Goal: Find specific page/section: Find specific page/section

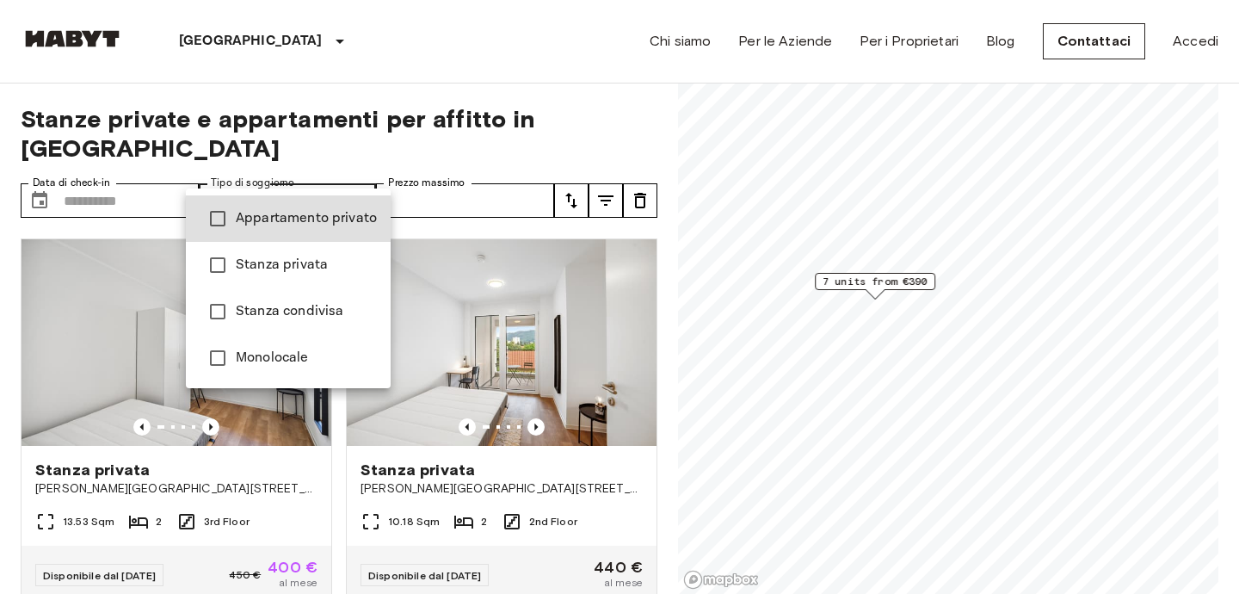
type input "******"
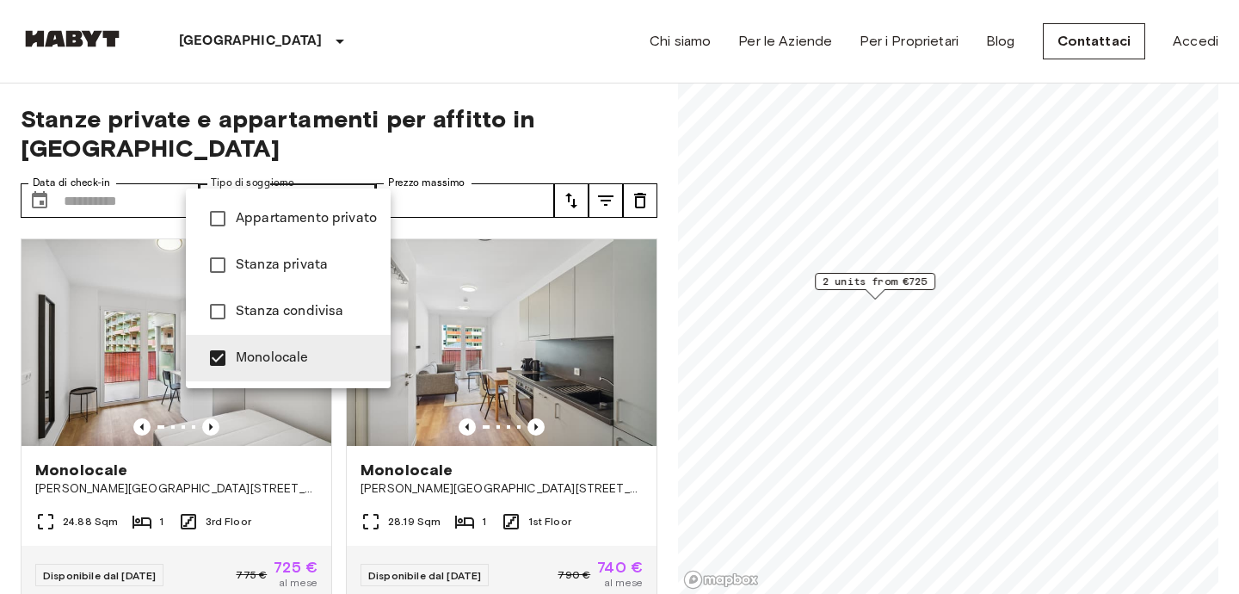
click at [480, 64] on div at bounding box center [619, 297] width 1239 height 594
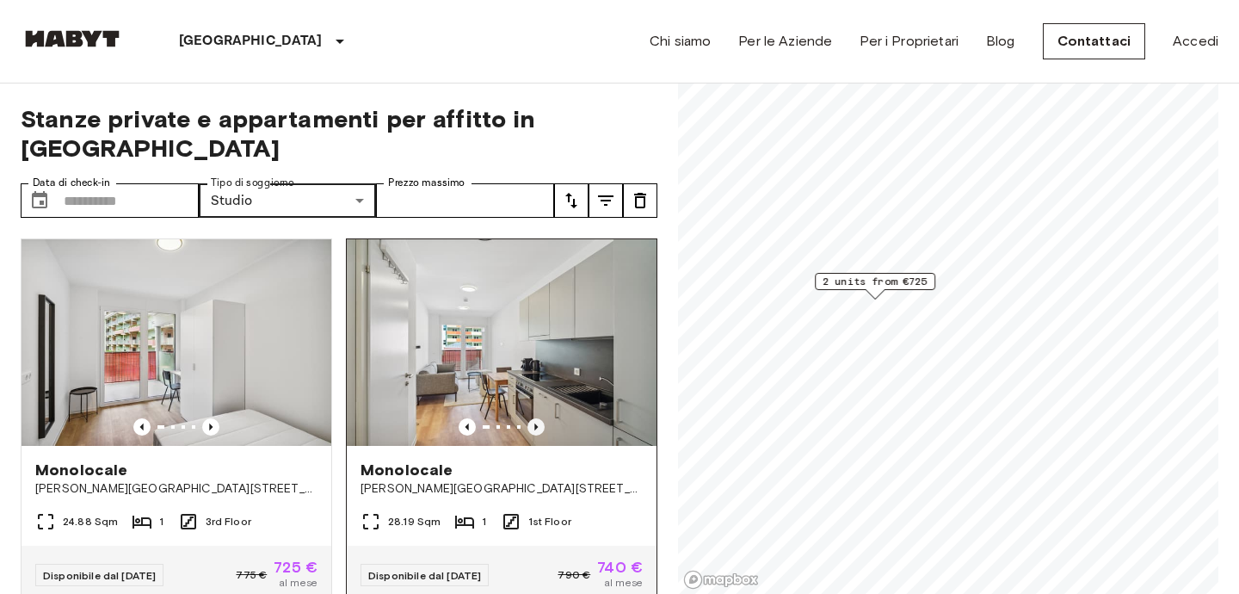
click at [538, 418] on icon "Previous image" at bounding box center [536, 426] width 17 height 17
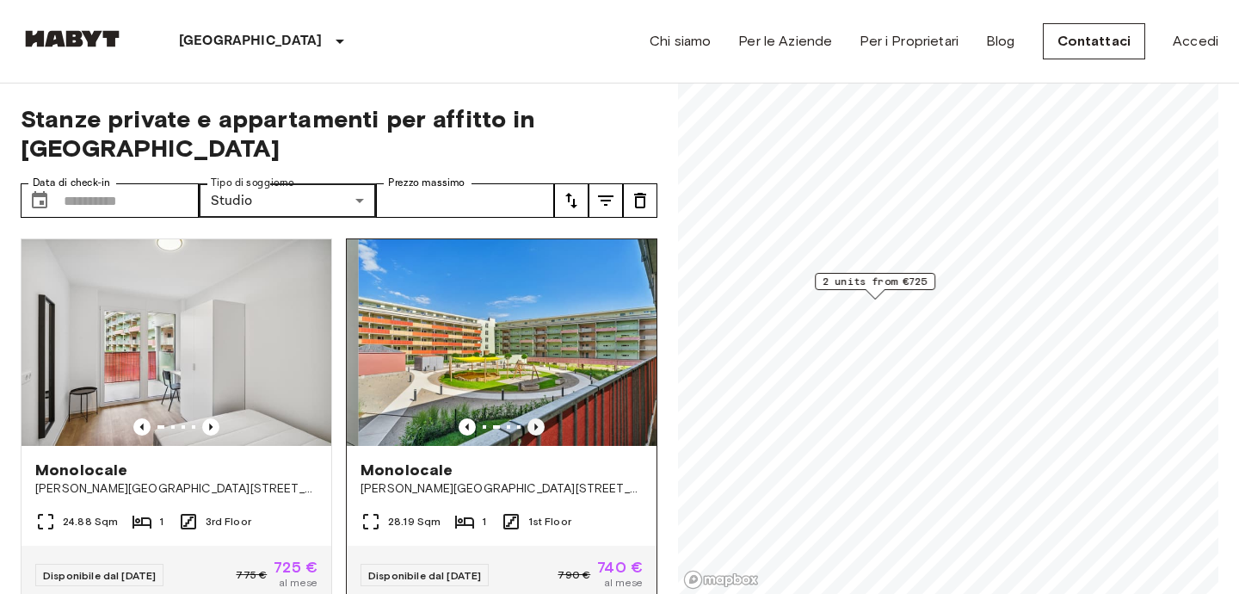
click at [538, 418] on icon "Previous image" at bounding box center [536, 426] width 17 height 17
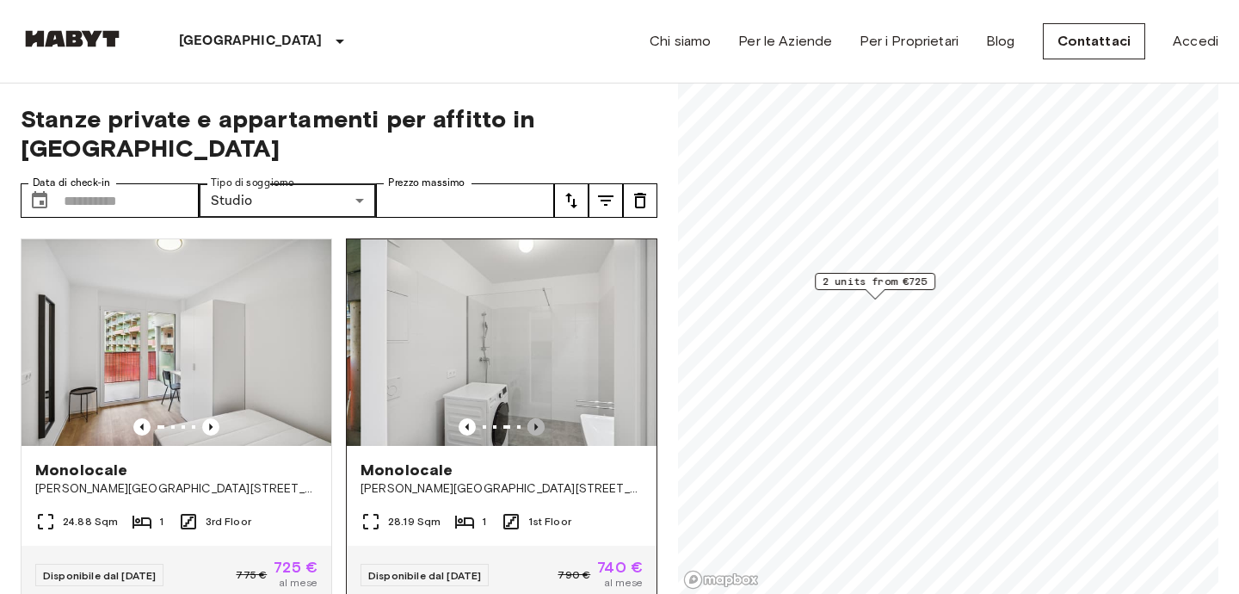
click at [539, 418] on icon "Previous image" at bounding box center [536, 426] width 17 height 17
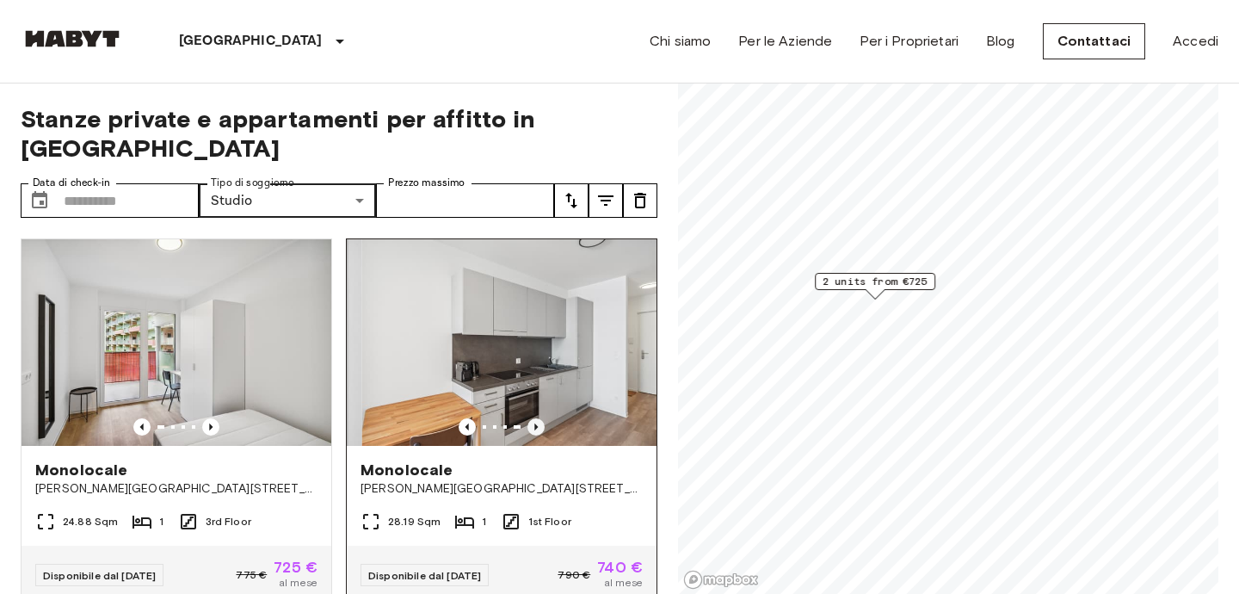
click at [539, 418] on icon "Previous image" at bounding box center [536, 426] width 17 height 17
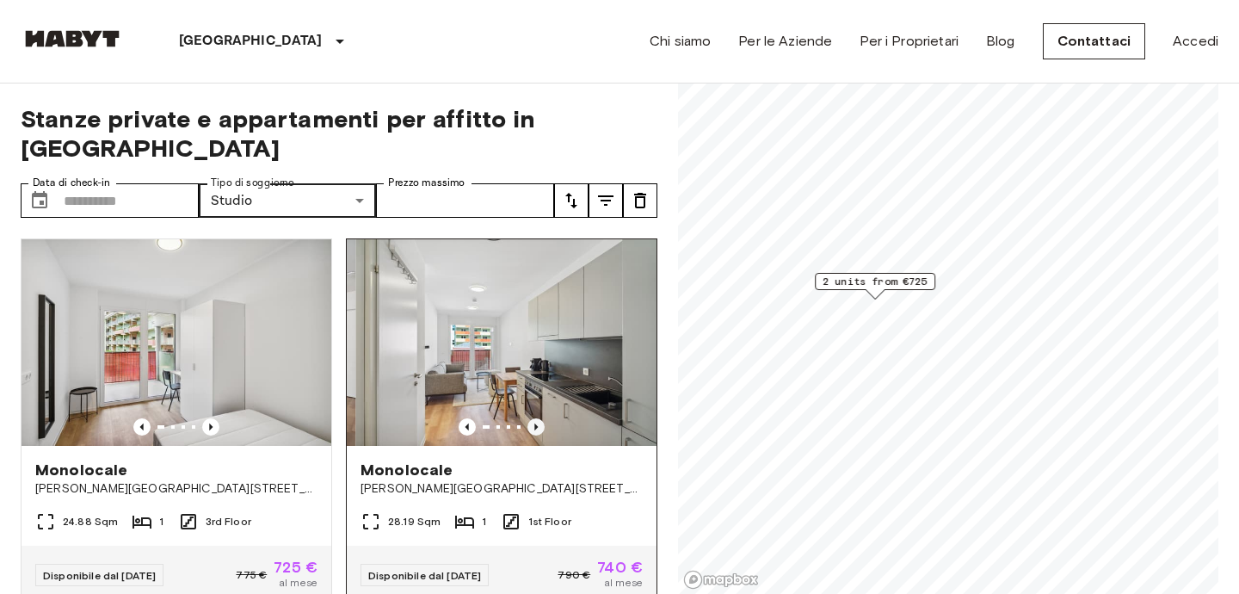
click at [539, 418] on icon "Previous image" at bounding box center [536, 426] width 17 height 17
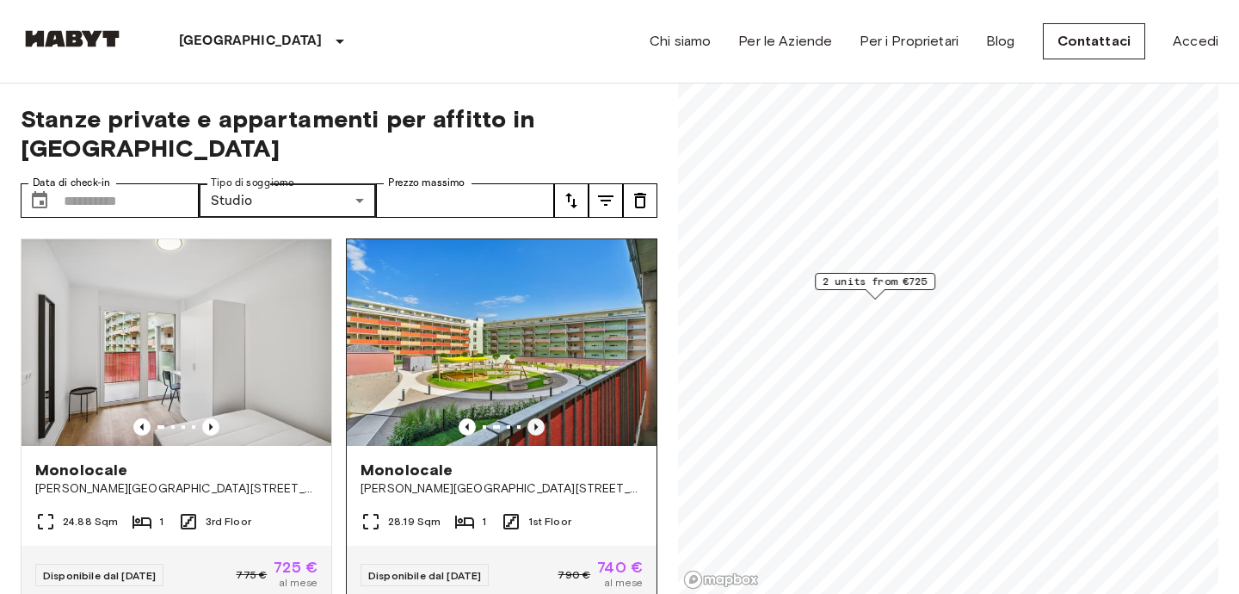
click at [539, 418] on icon "Previous image" at bounding box center [536, 426] width 17 height 17
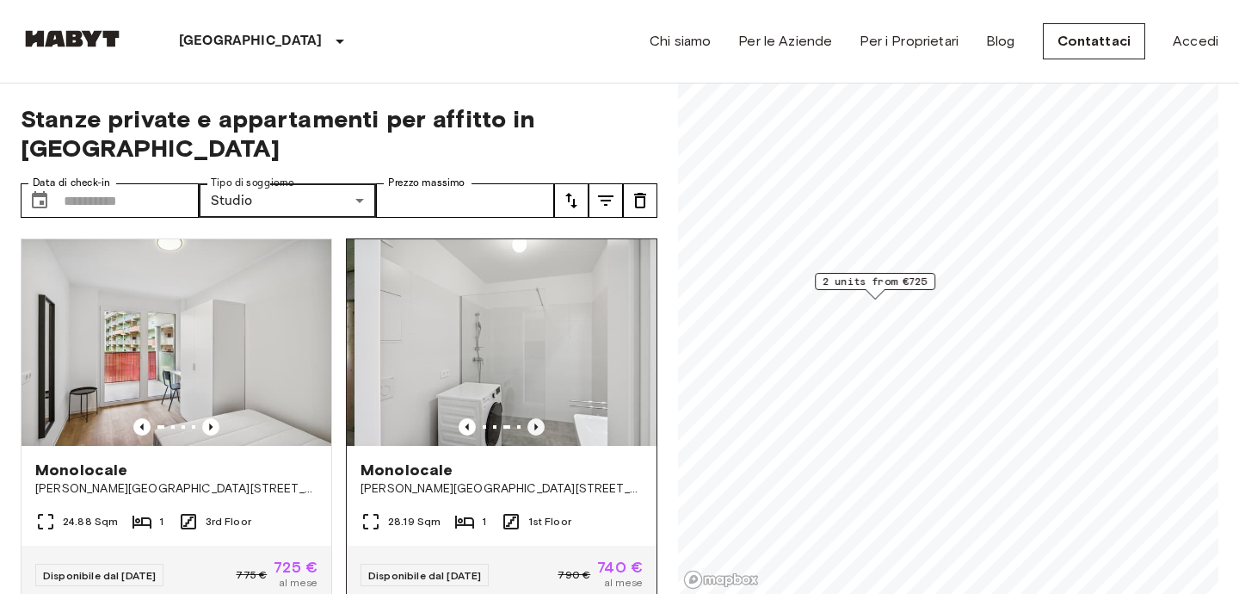
click at [539, 418] on icon "Previous image" at bounding box center [536, 426] width 17 height 17
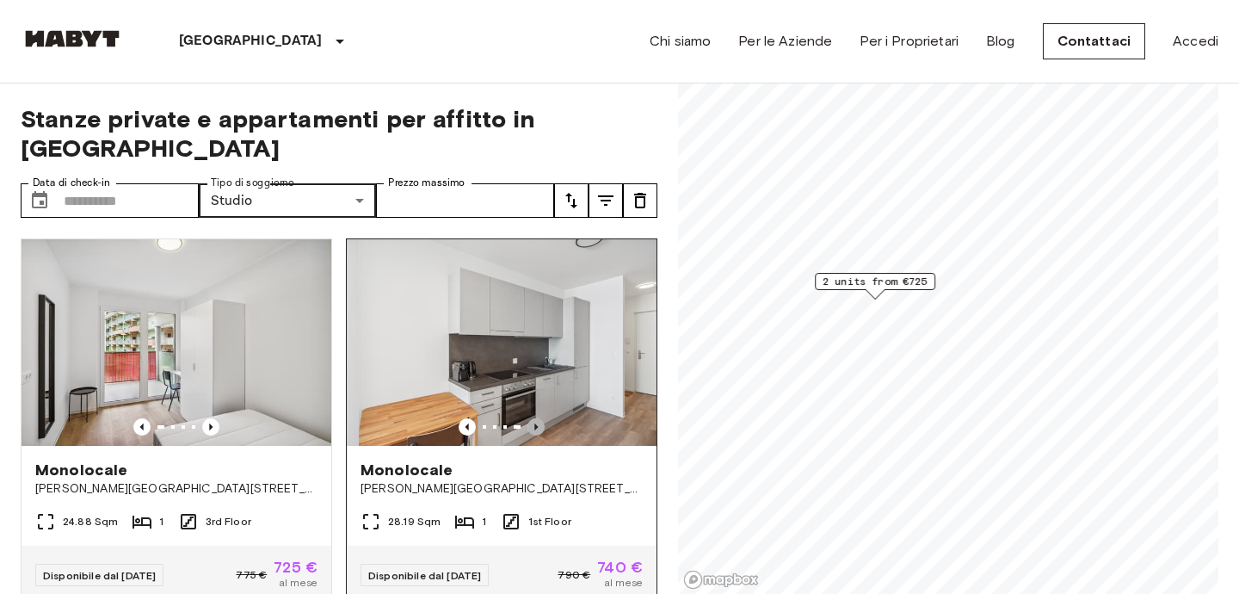
click at [539, 418] on icon "Previous image" at bounding box center [536, 426] width 17 height 17
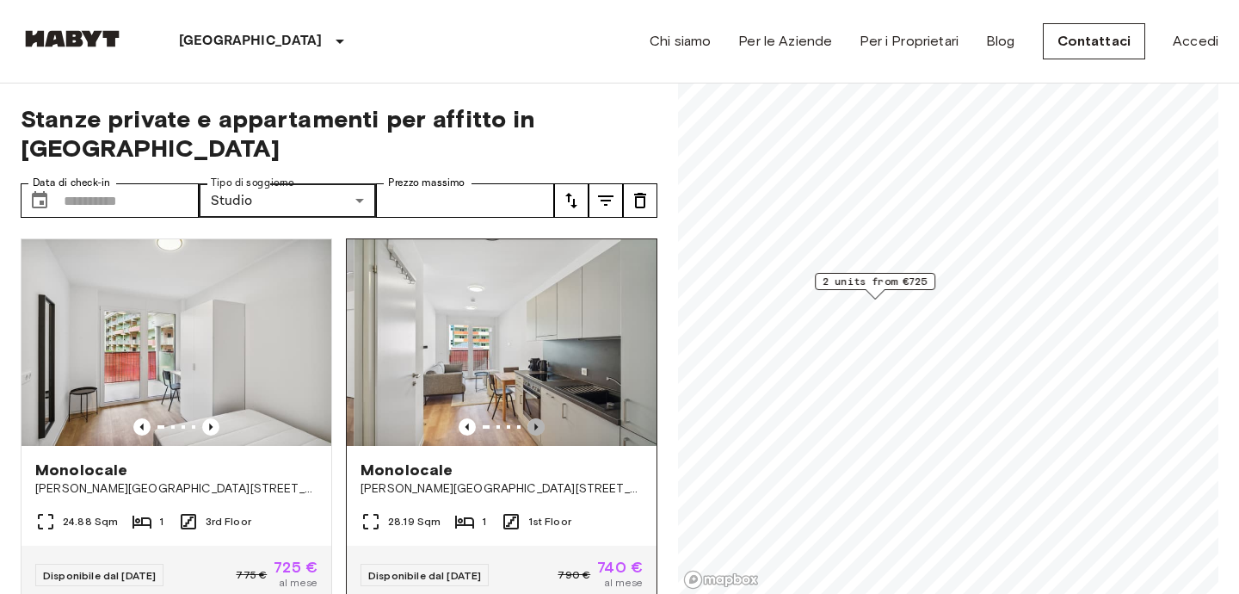
click at [539, 418] on icon "Previous image" at bounding box center [536, 426] width 17 height 17
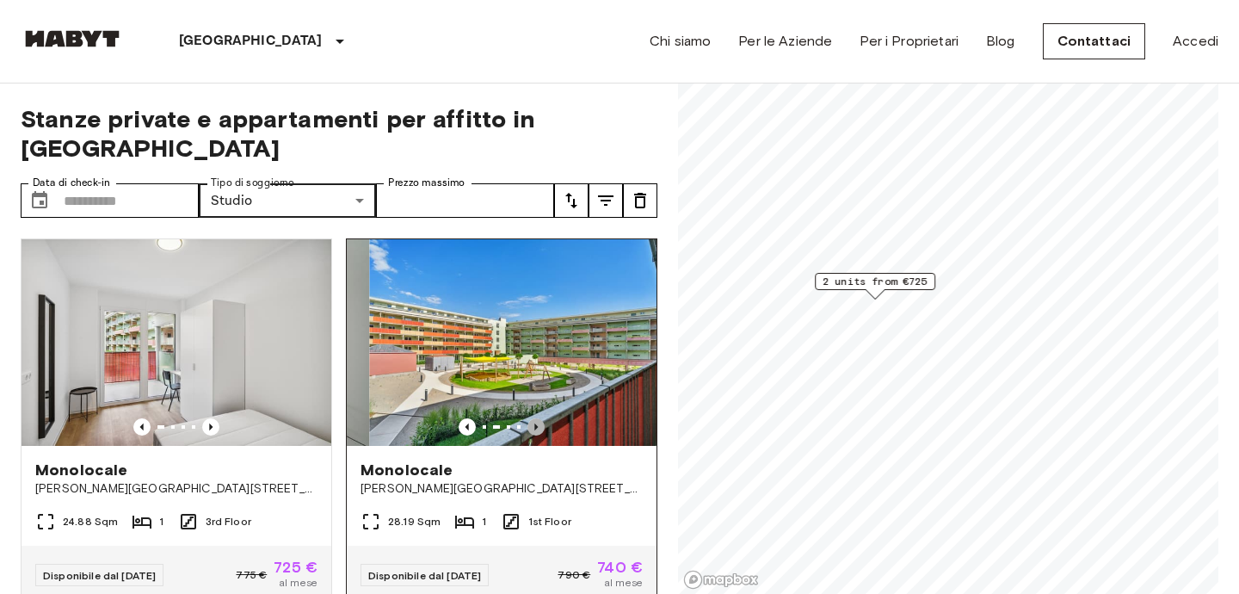
click at [539, 418] on icon "Previous image" at bounding box center [536, 426] width 17 height 17
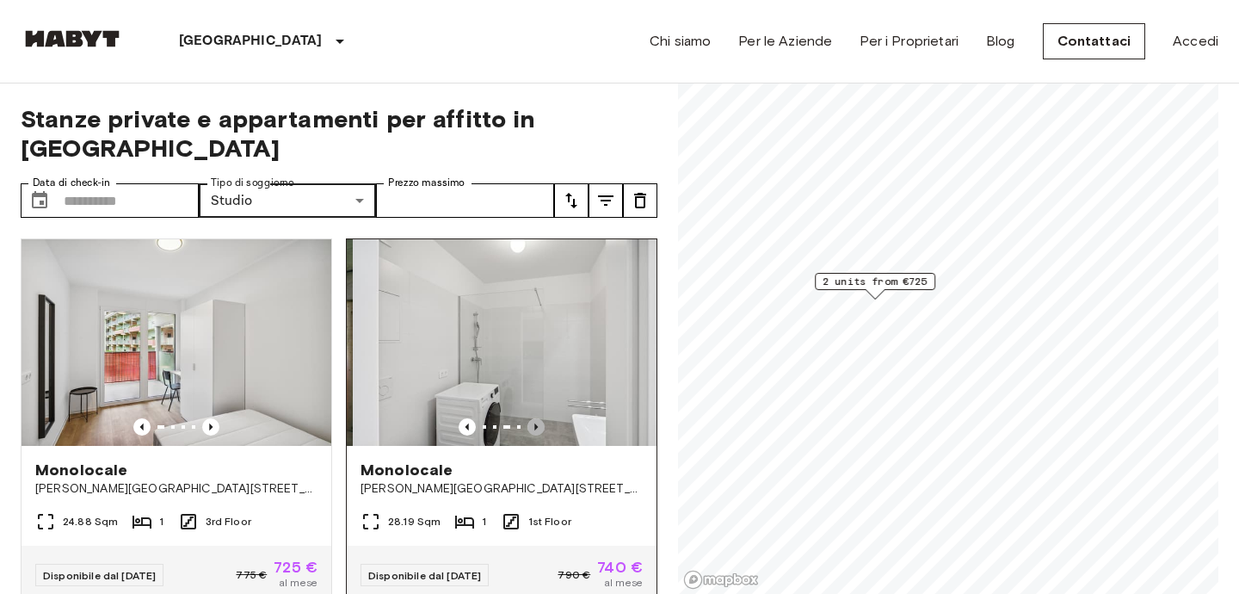
click at [539, 418] on icon "Previous image" at bounding box center [536, 426] width 17 height 17
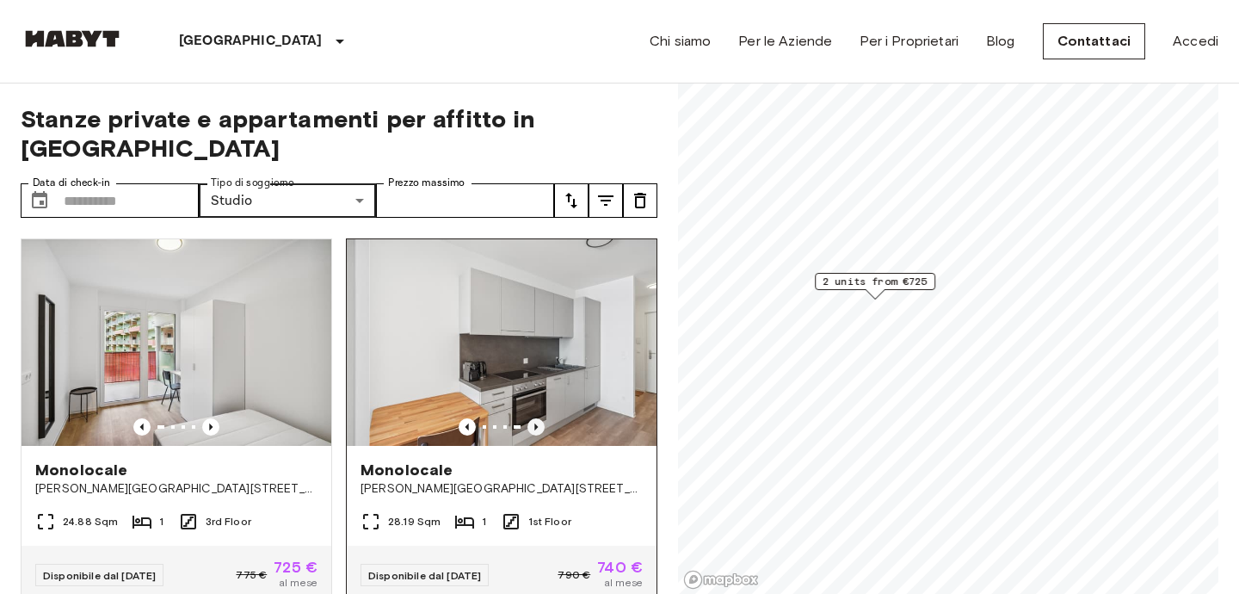
click at [539, 418] on icon "Previous image" at bounding box center [536, 426] width 17 height 17
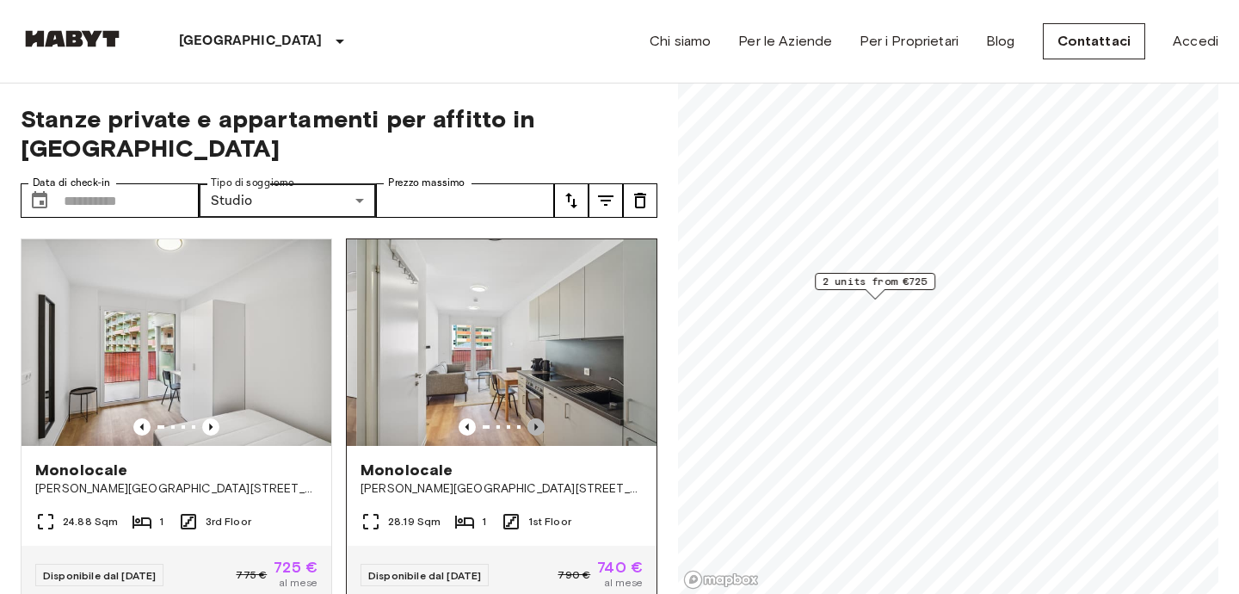
click at [539, 418] on icon "Previous image" at bounding box center [536, 426] width 17 height 17
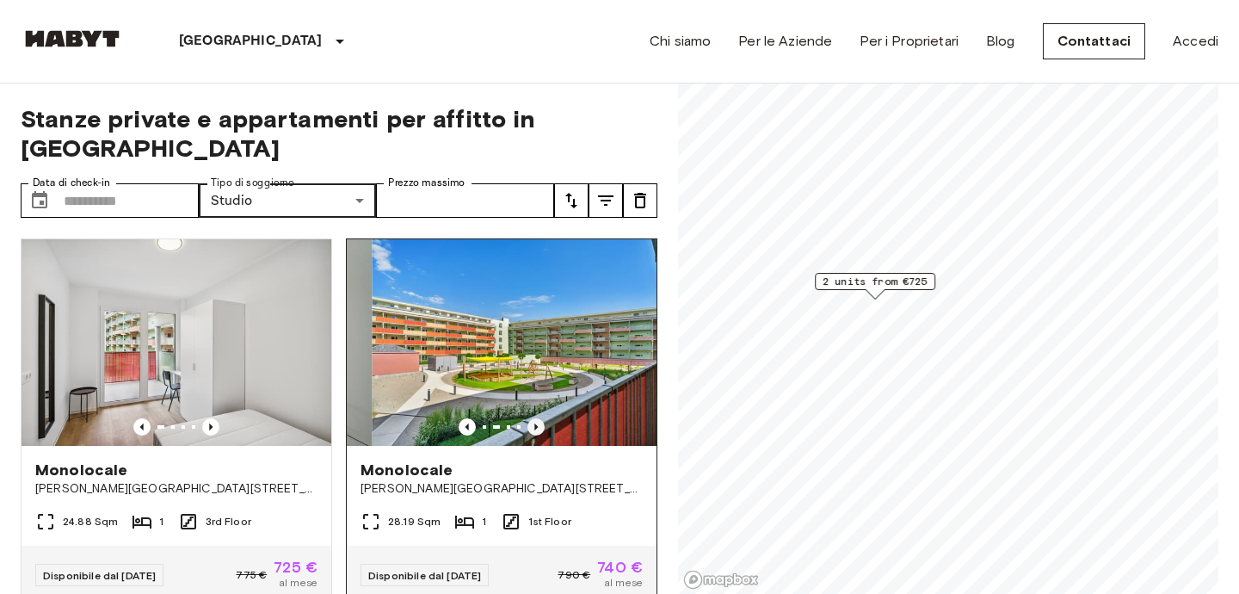
click at [539, 418] on icon "Previous image" at bounding box center [536, 426] width 17 height 17
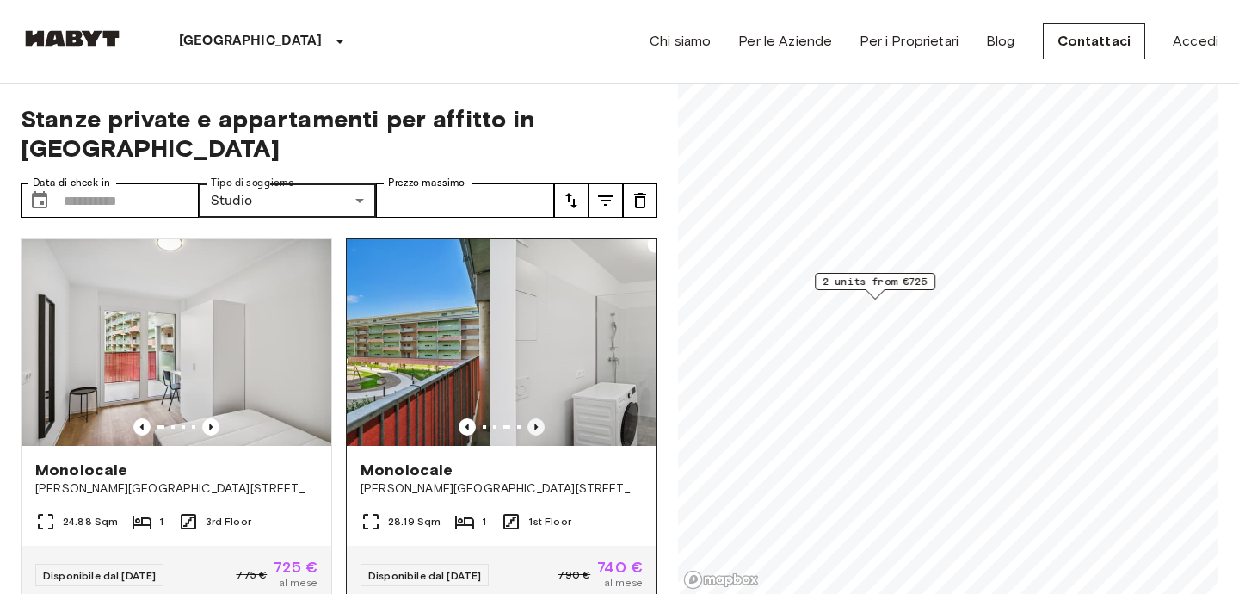
click at [539, 418] on icon "Previous image" at bounding box center [536, 426] width 17 height 17
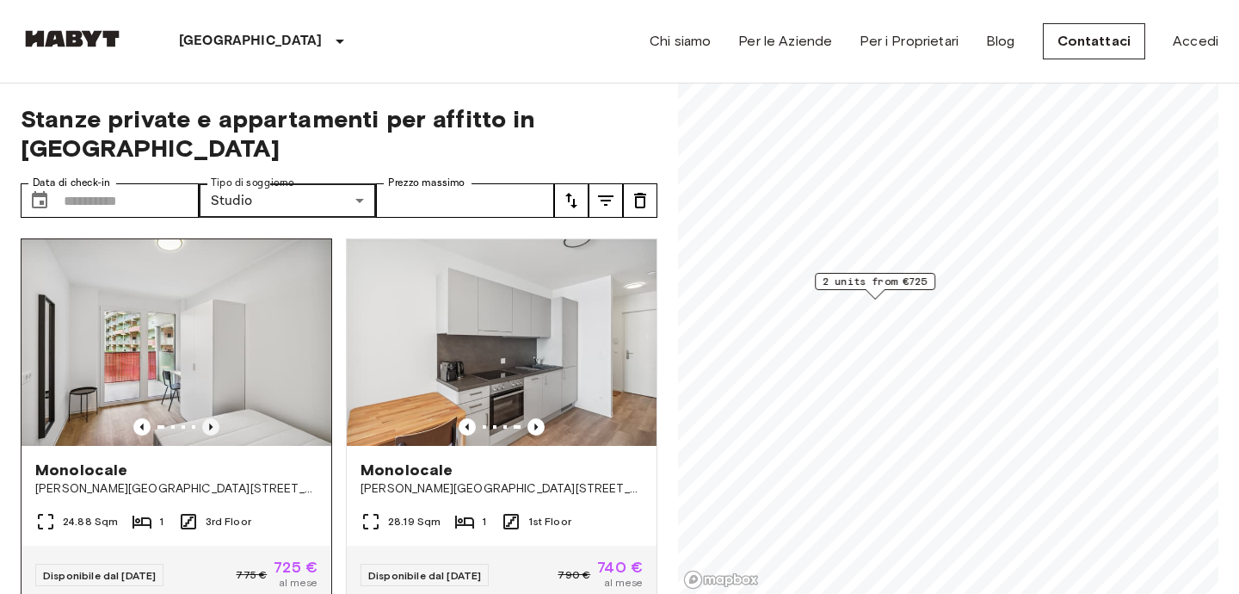
click at [211, 418] on icon "Previous image" at bounding box center [210, 426] width 17 height 17
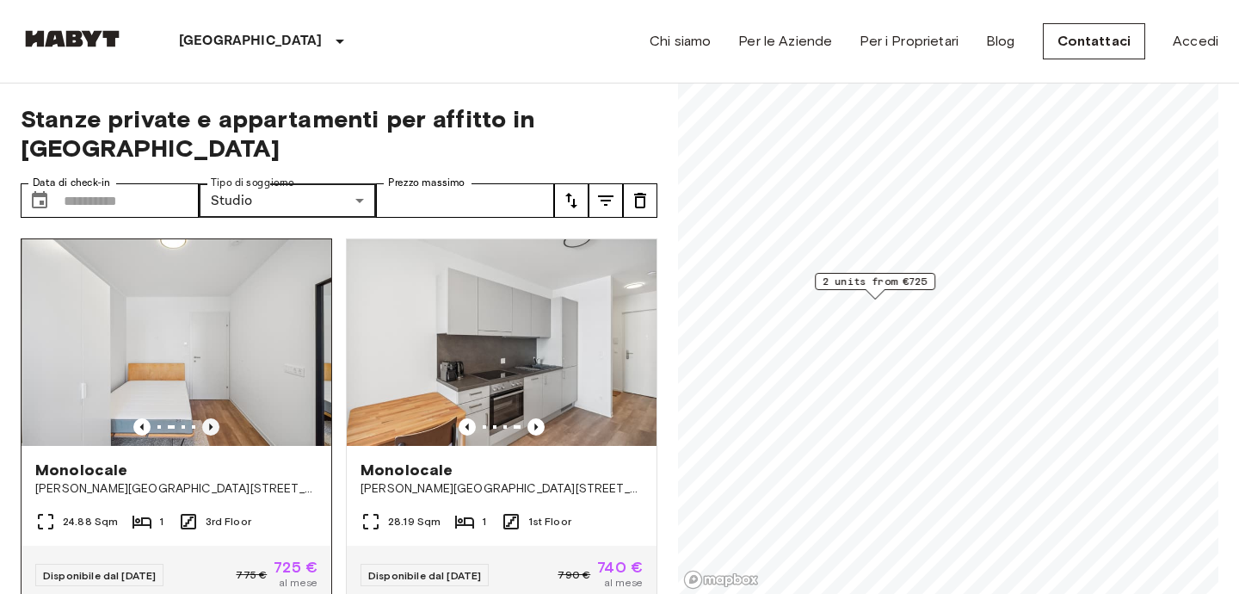
click at [211, 418] on icon "Previous image" at bounding box center [210, 426] width 17 height 17
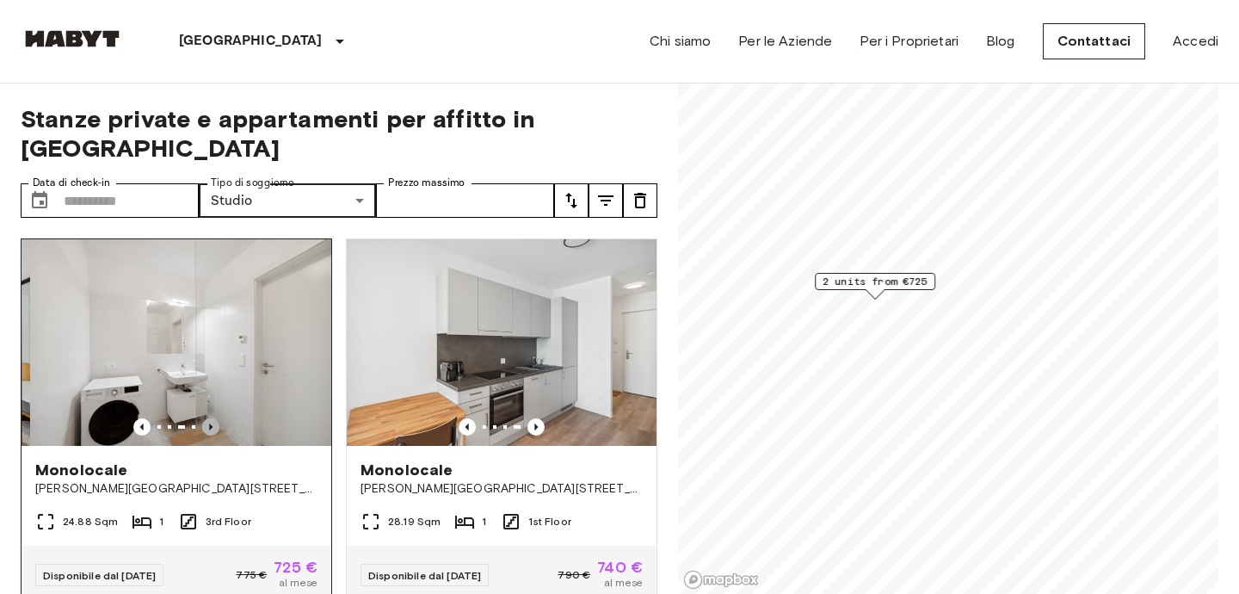
click at [211, 418] on icon "Previous image" at bounding box center [210, 426] width 17 height 17
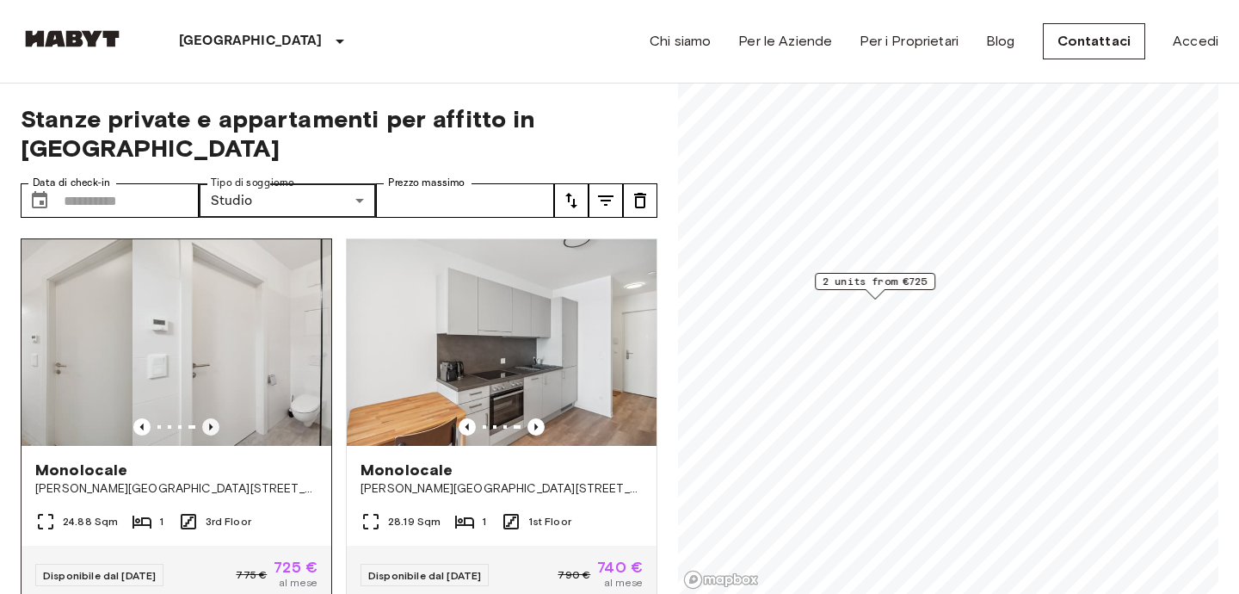
click at [211, 418] on icon "Previous image" at bounding box center [210, 426] width 17 height 17
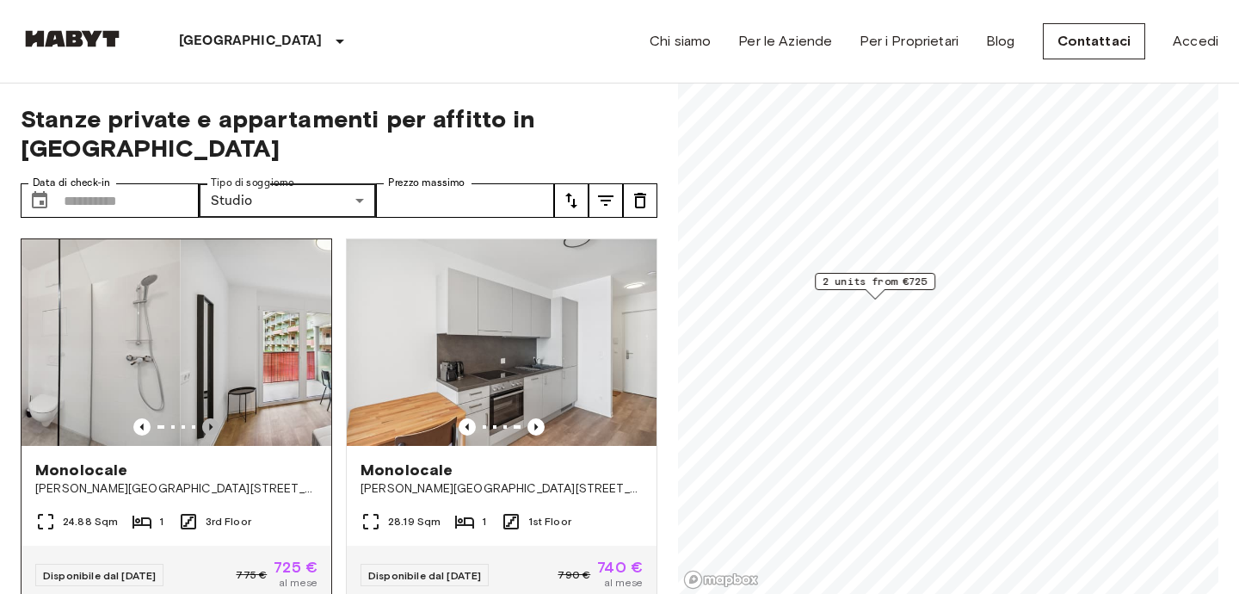
click at [211, 418] on icon "Previous image" at bounding box center [210, 426] width 17 height 17
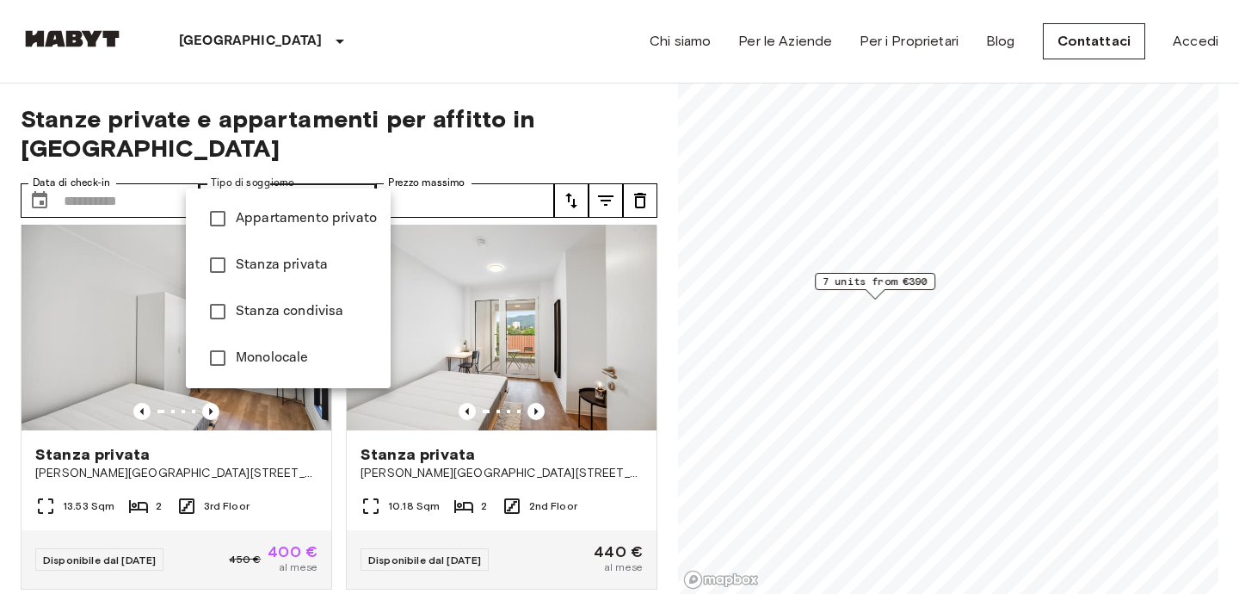
type input "**********"
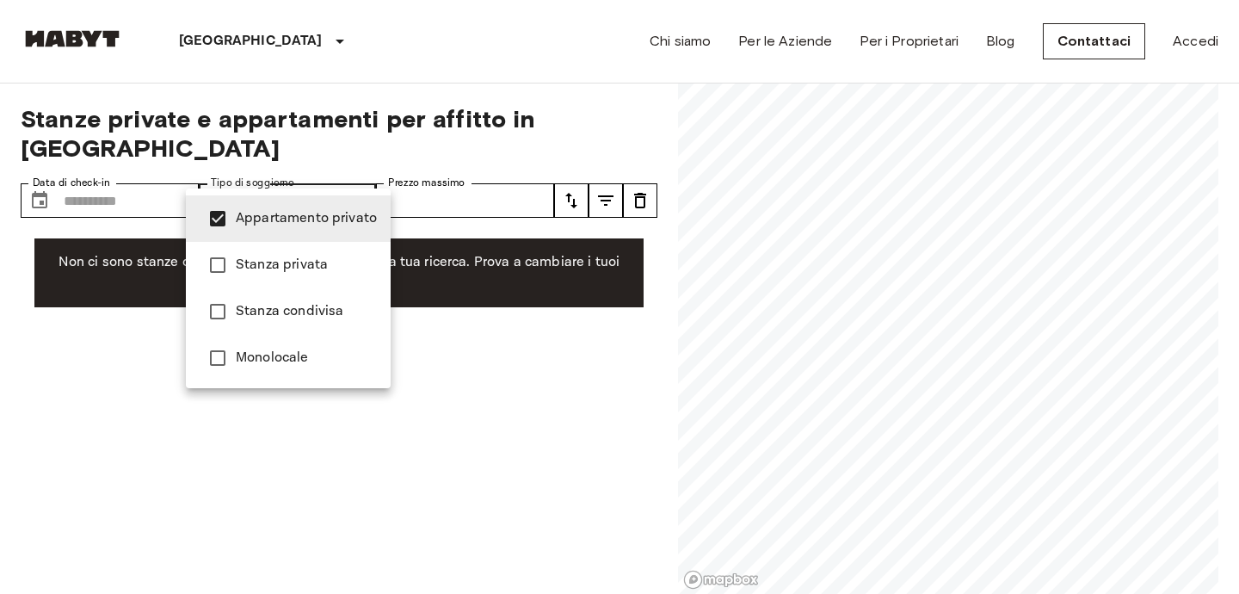
click at [509, 464] on div at bounding box center [619, 297] width 1239 height 594
